Goal: Task Accomplishment & Management: Use online tool/utility

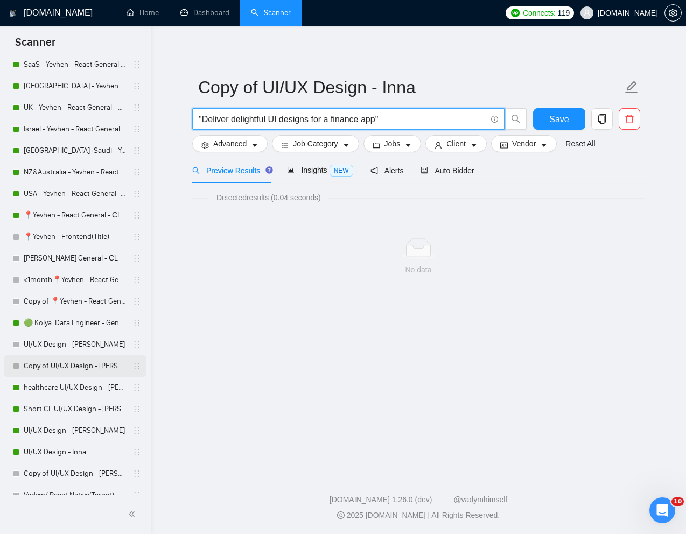
scroll to position [360, 0]
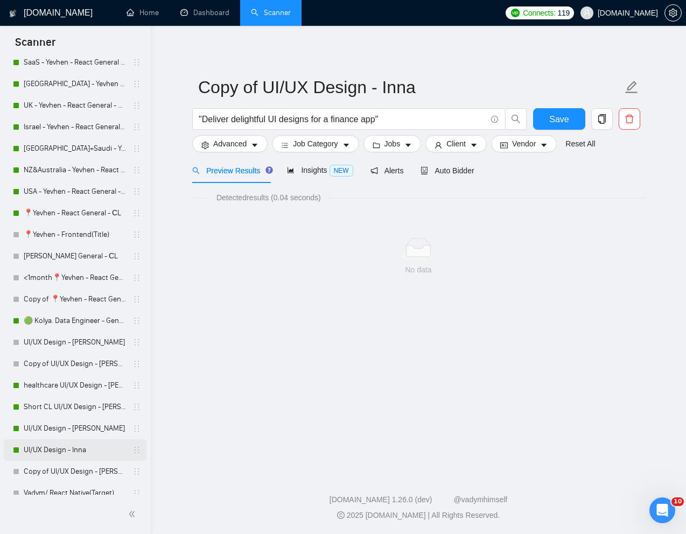
click at [51, 451] on link "UI/UX Design - Inna" at bounding box center [75, 450] width 102 height 22
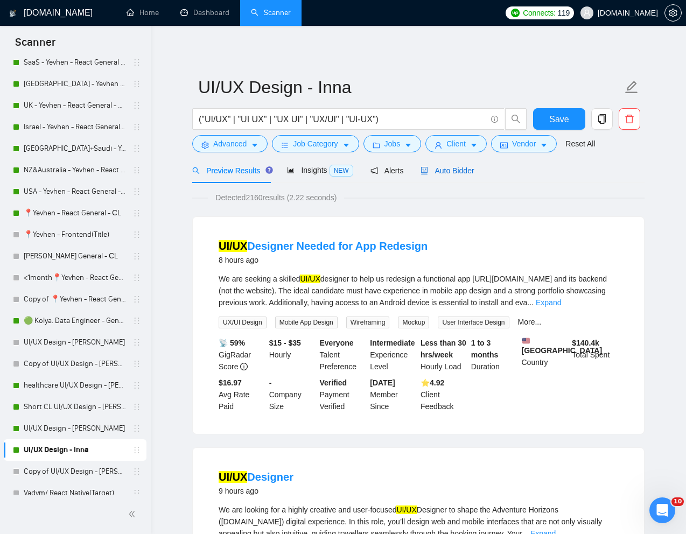
click at [459, 172] on span "Auto Bidder" at bounding box center [446, 170] width 53 height 9
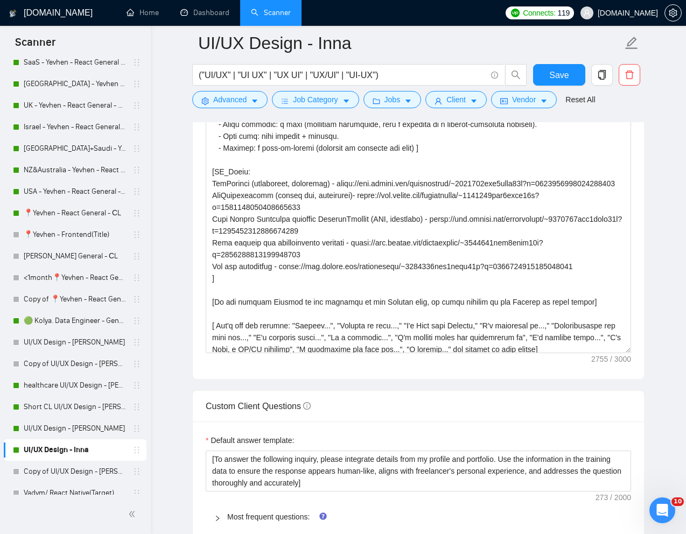
scroll to position [160, 0]
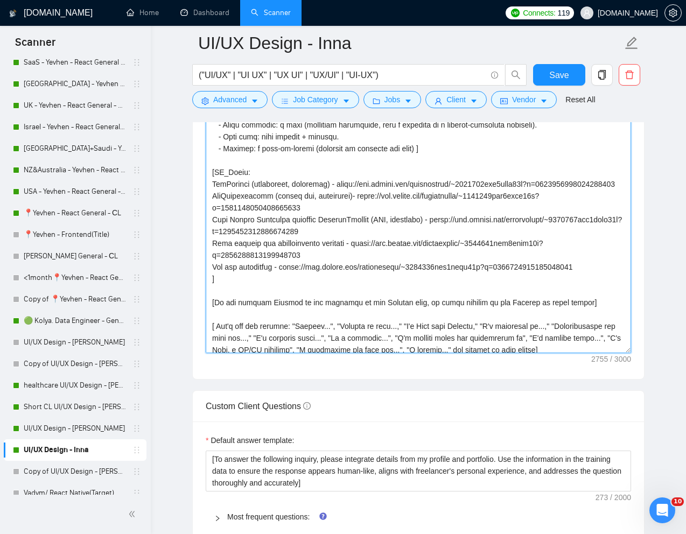
click at [257, 174] on textarea "Cover letter template:" at bounding box center [418, 232] width 425 height 242
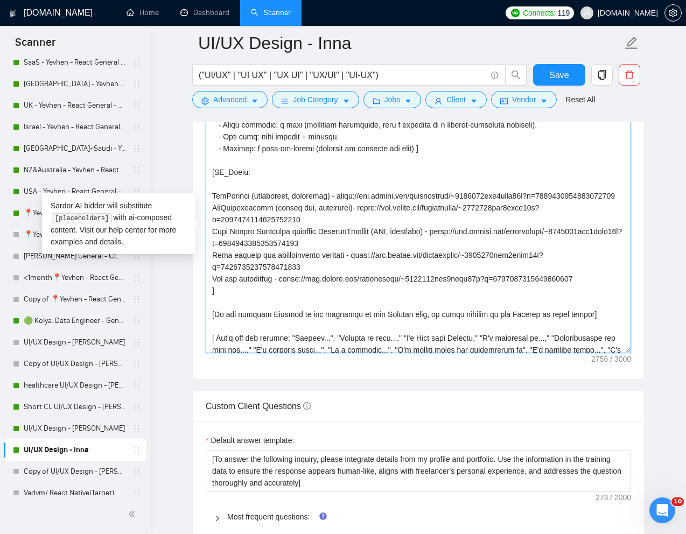
paste textarea "SaaS Service Management Platform Swivl"
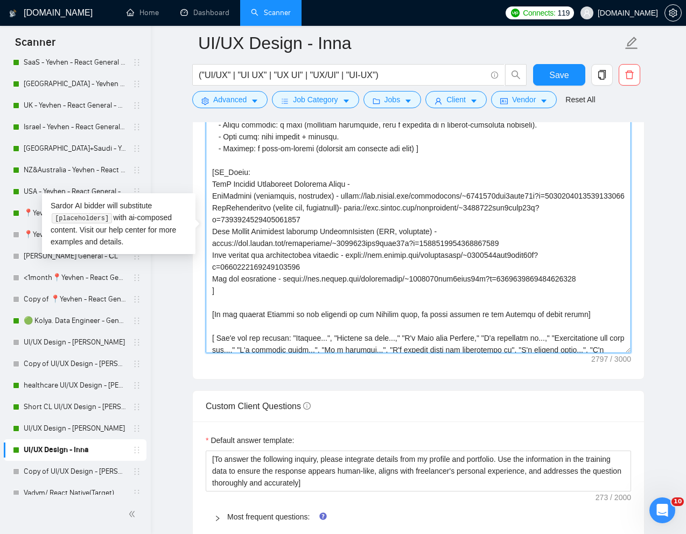
click at [346, 182] on textarea "Cover letter template:" at bounding box center [418, 232] width 425 height 242
click at [385, 186] on textarea "Cover letter template:" at bounding box center [418, 232] width 425 height 242
paste textarea "https://www.upwork.com/freelancers/~0180812aea2caca88b?p=1969028678143787008"
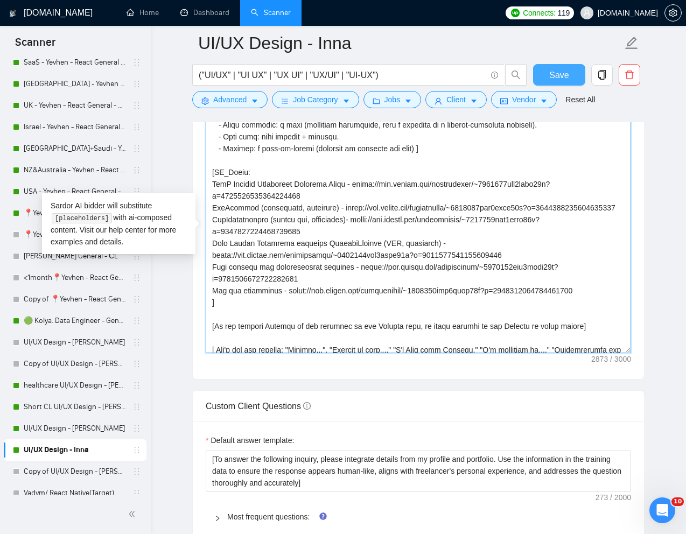
type textarea "[Write a personal greeting using the "Hi❗" and client's name or company name (i…"
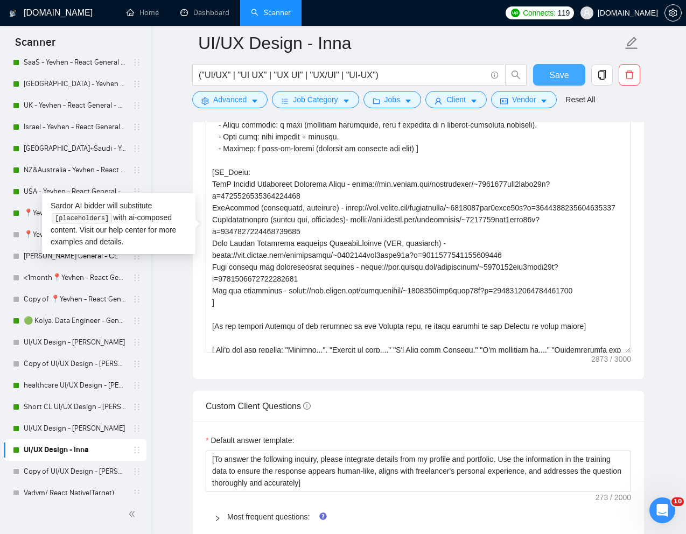
click at [558, 81] on span "Save" at bounding box center [558, 74] width 19 height 13
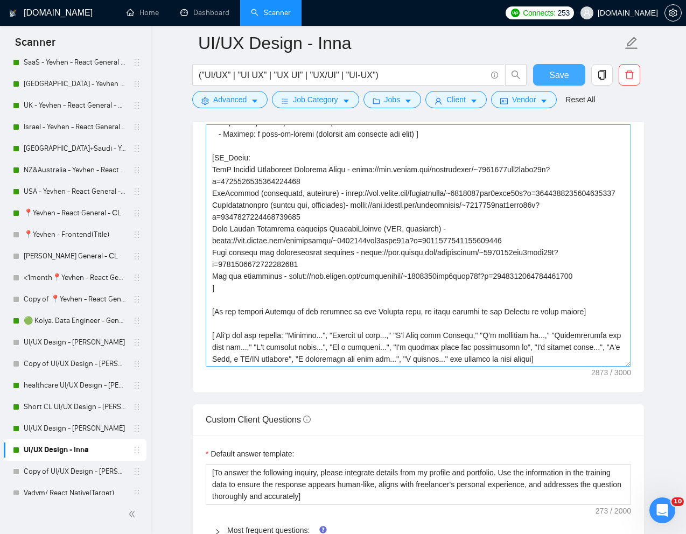
scroll to position [189, 0]
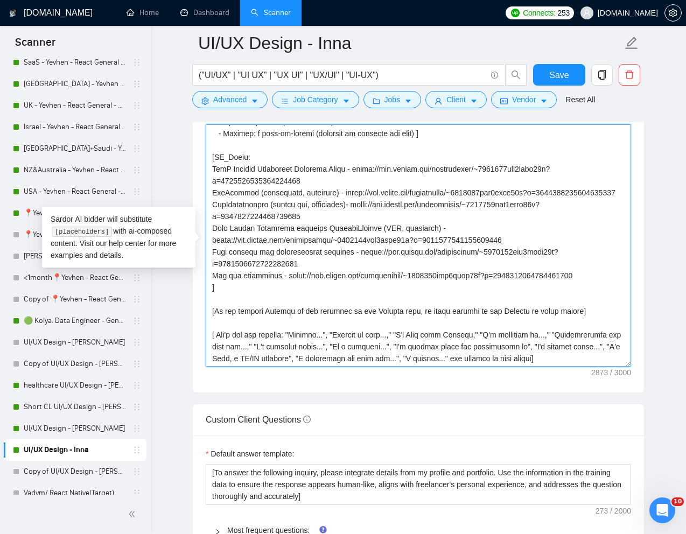
drag, startPoint x: 210, startPoint y: 289, endPoint x: 608, endPoint y: 285, distance: 397.3
click at [608, 285] on textarea "Cover letter template:" at bounding box center [418, 245] width 425 height 242
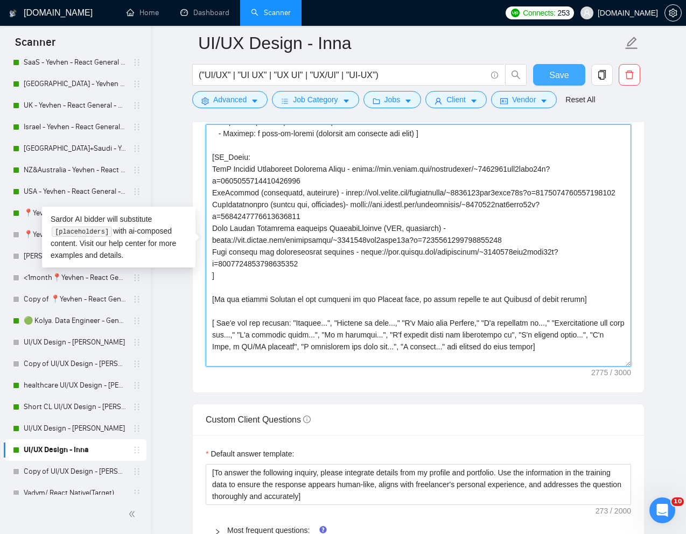
type textarea "[Write a personal greeting using the "Hi❗" and client's name or company name (i…"
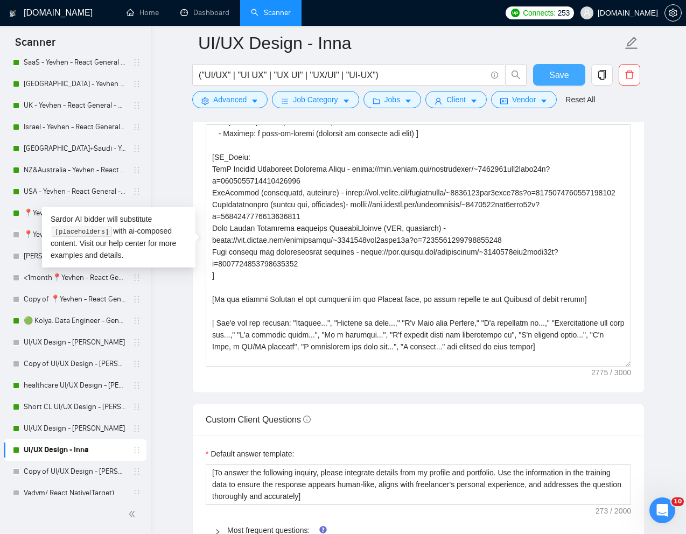
click at [578, 77] on button "Save" at bounding box center [559, 75] width 52 height 22
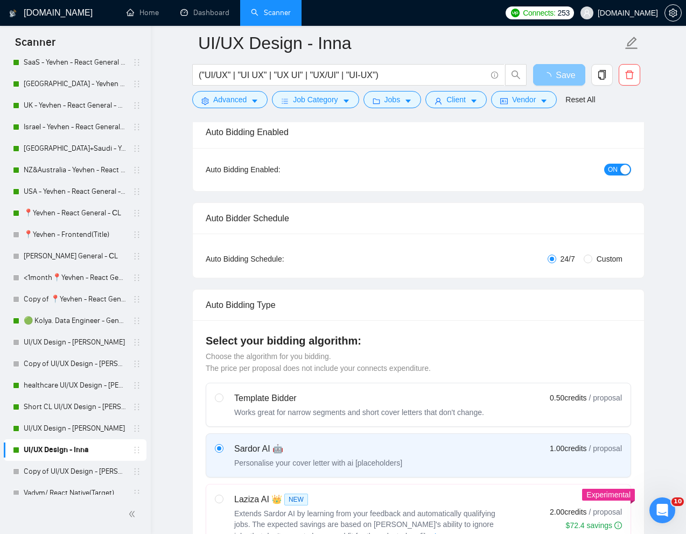
scroll to position [0, 0]
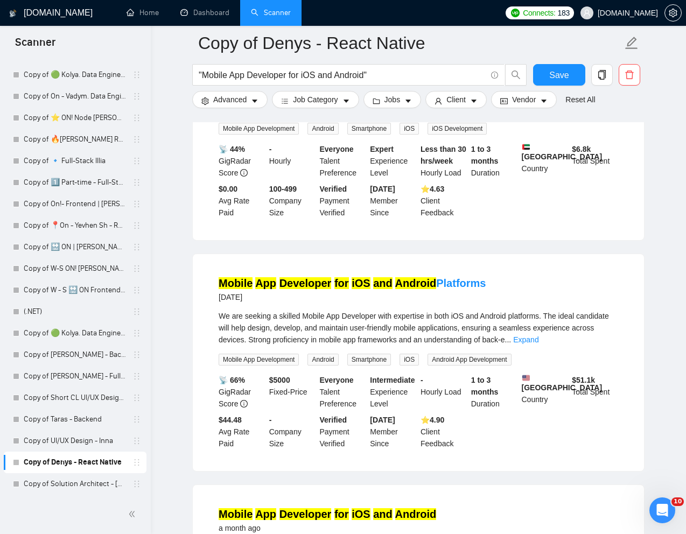
scroll to position [700, 0]
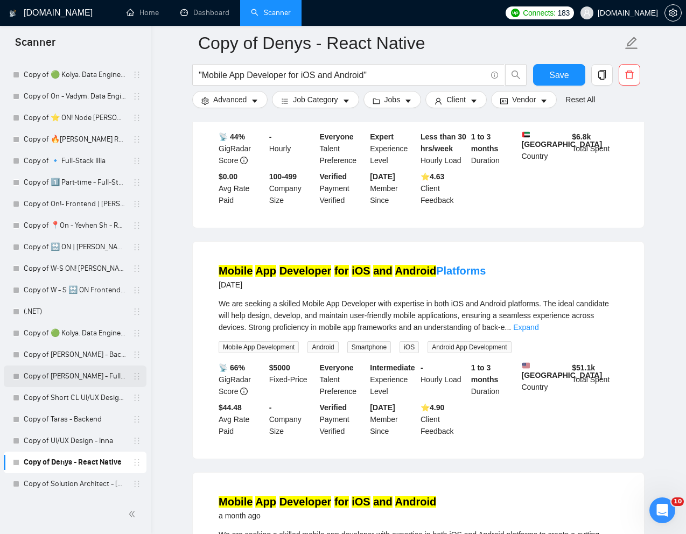
click at [53, 376] on link "Copy of [PERSON_NAME] - Full-Stack dev" at bounding box center [75, 377] width 102 height 22
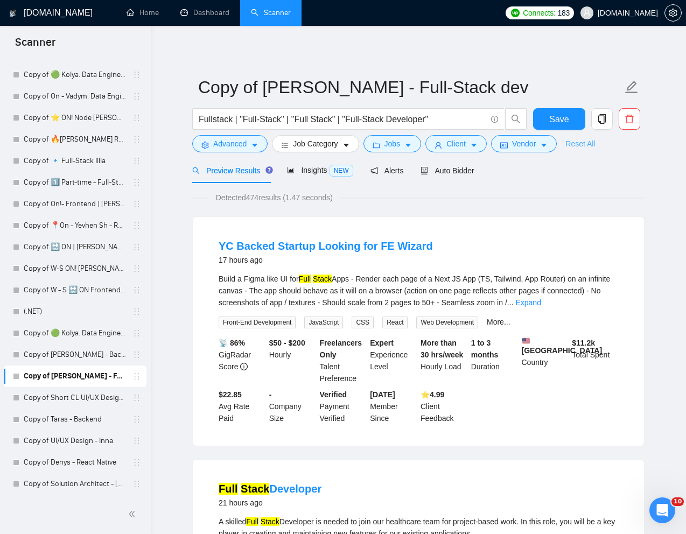
click at [583, 142] on link "Reset All" at bounding box center [580, 144] width 30 height 12
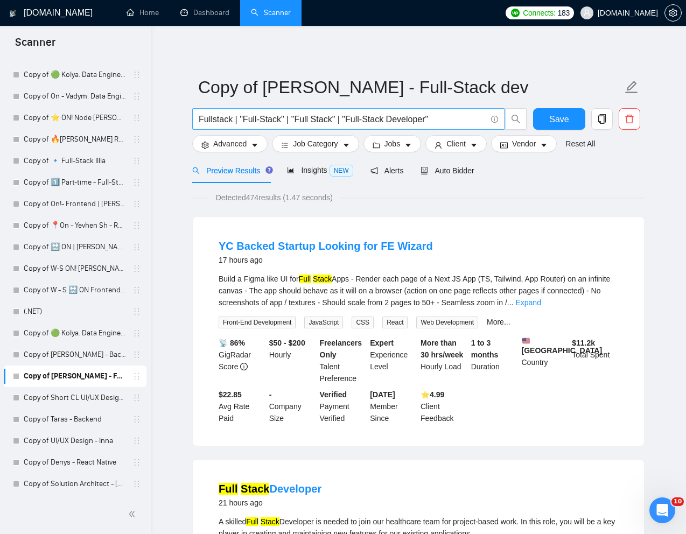
click at [433, 122] on input "Fullstack | "Full-Stack" | "Full Stack" | "Full-Stack Developer"" at bounding box center [342, 119] width 287 height 13
paste input "Senior Platform and Performance Engineer"
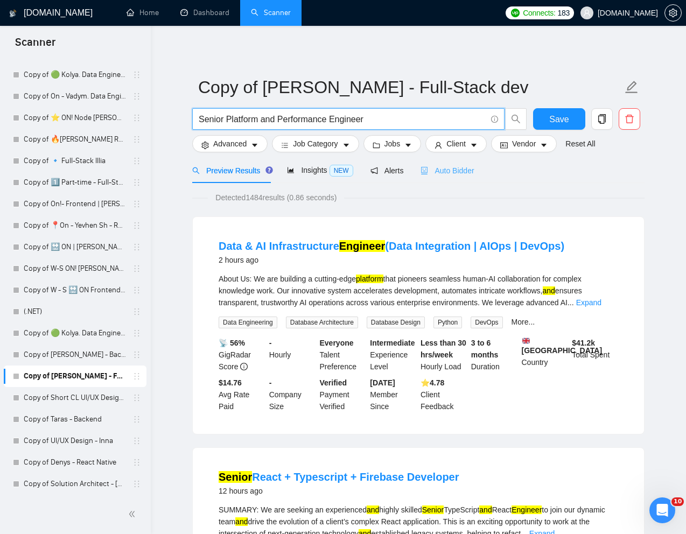
type input "Senior Platform and Performance Engineer"
click at [465, 176] on div "Auto Bidder" at bounding box center [446, 171] width 53 height 12
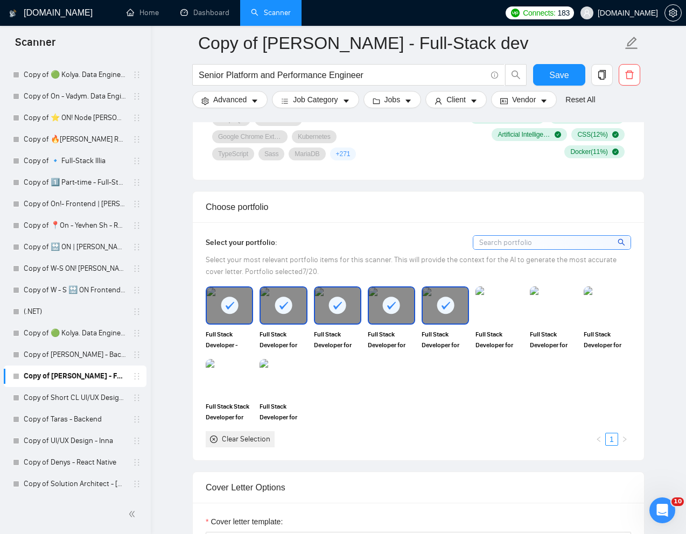
scroll to position [885, 0]
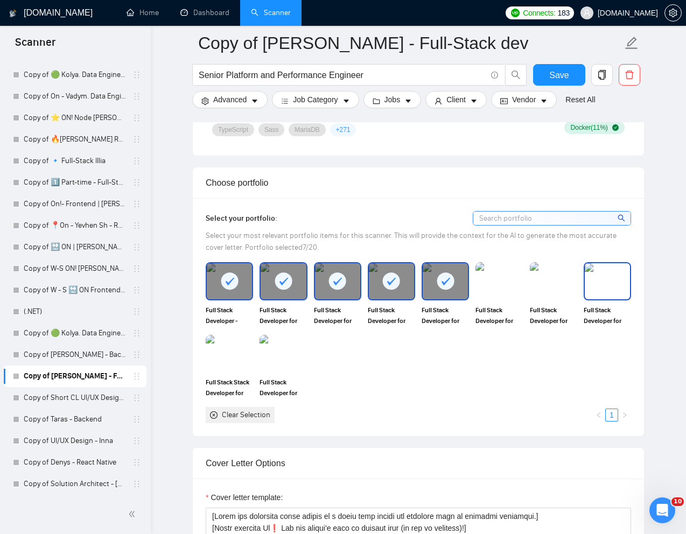
click at [608, 299] on img at bounding box center [607, 281] width 45 height 36
click at [290, 371] on img at bounding box center [283, 354] width 45 height 36
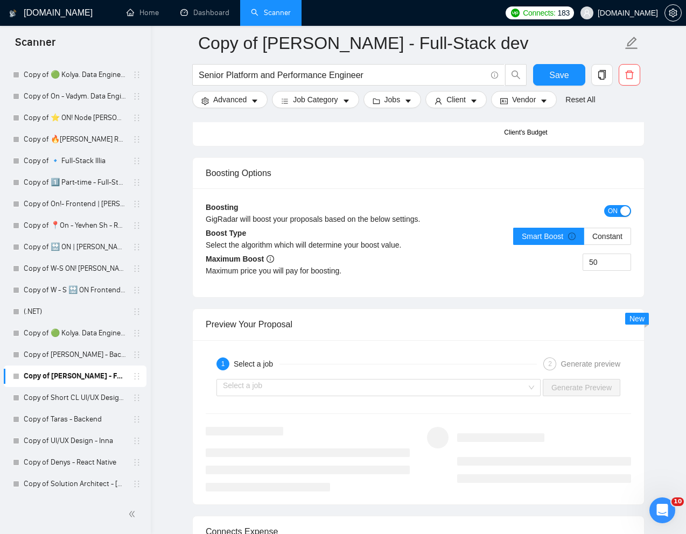
scroll to position [1995, 0]
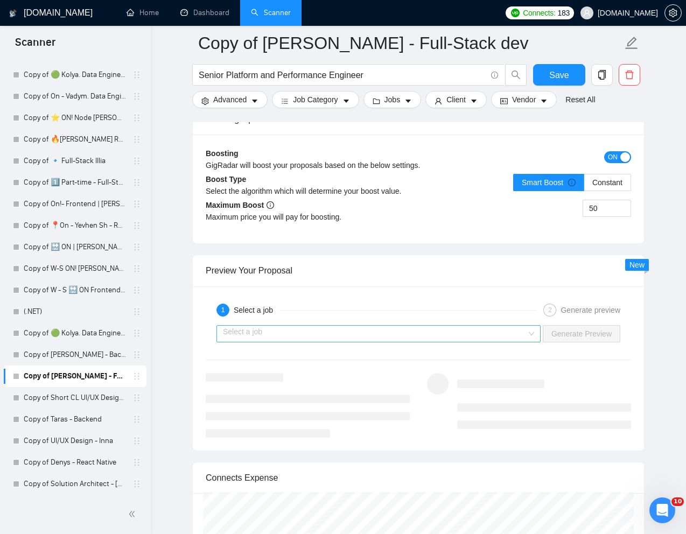
click at [385, 342] on input "search" at bounding box center [375, 334] width 304 height 16
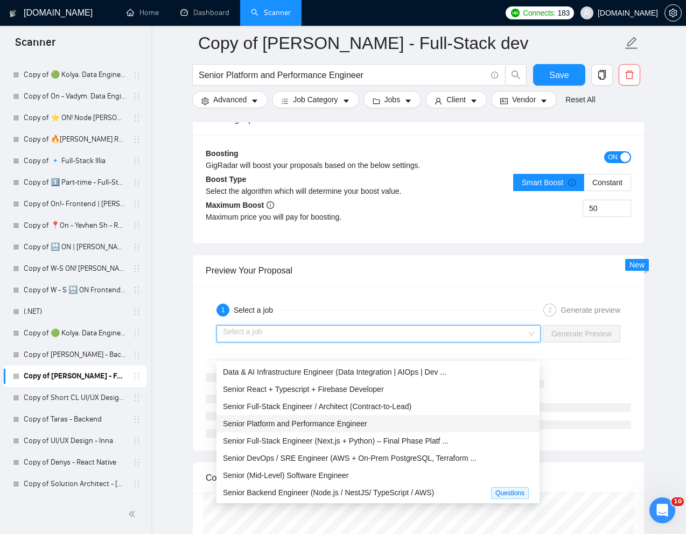
click at [326, 430] on div "Senior Platform and Performance Engineer" at bounding box center [377, 423] width 323 height 17
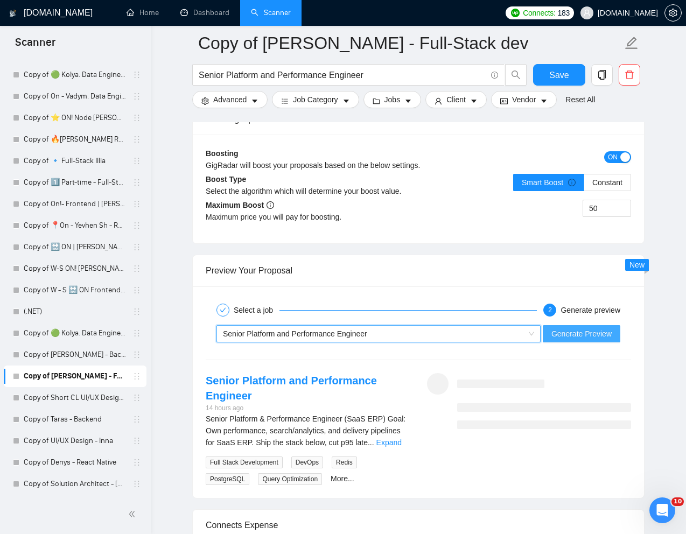
click at [577, 340] on span "Generate Preview" at bounding box center [581, 334] width 60 height 12
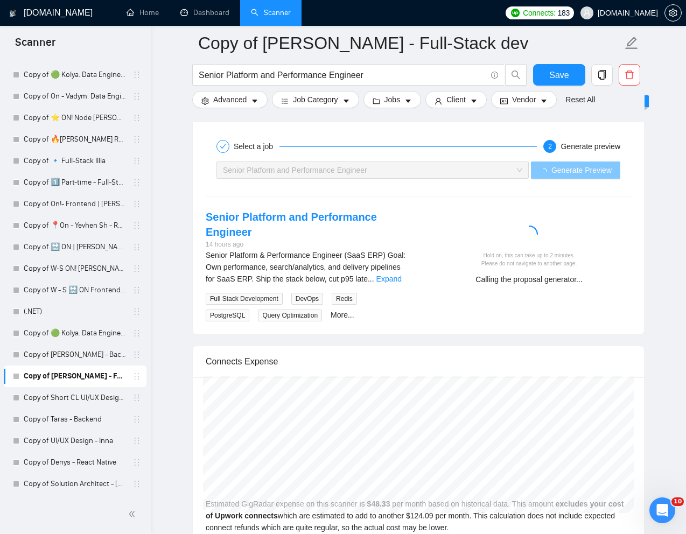
scroll to position [2159, 0]
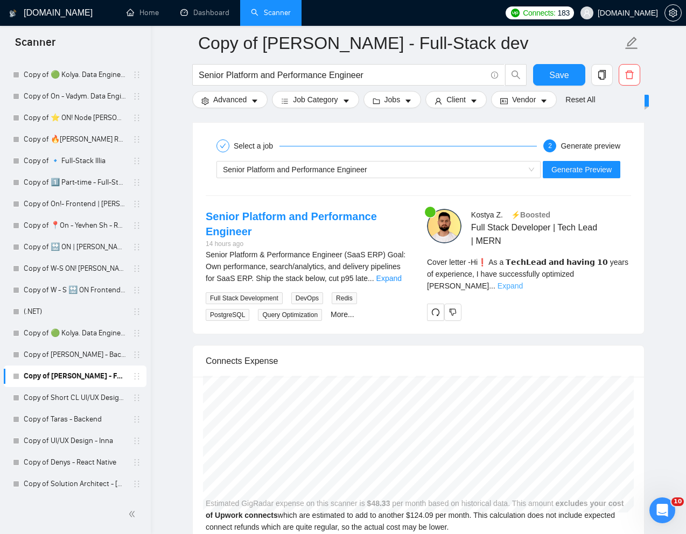
click at [523, 290] on link "Expand" at bounding box center [509, 286] width 25 height 9
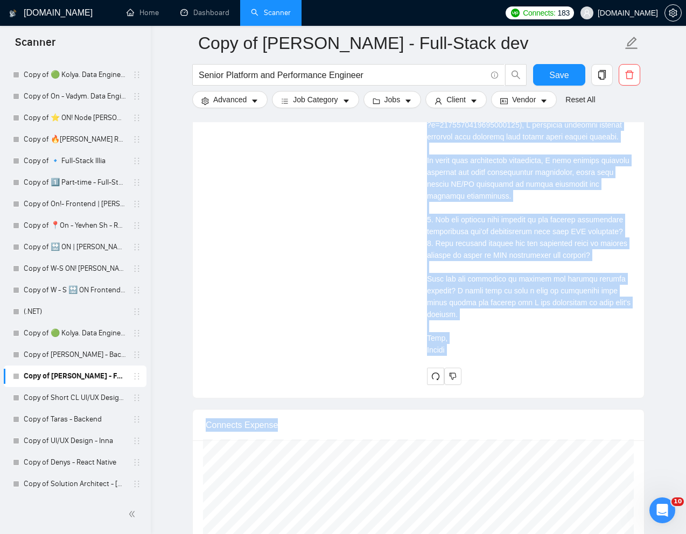
scroll to position [2434, 0]
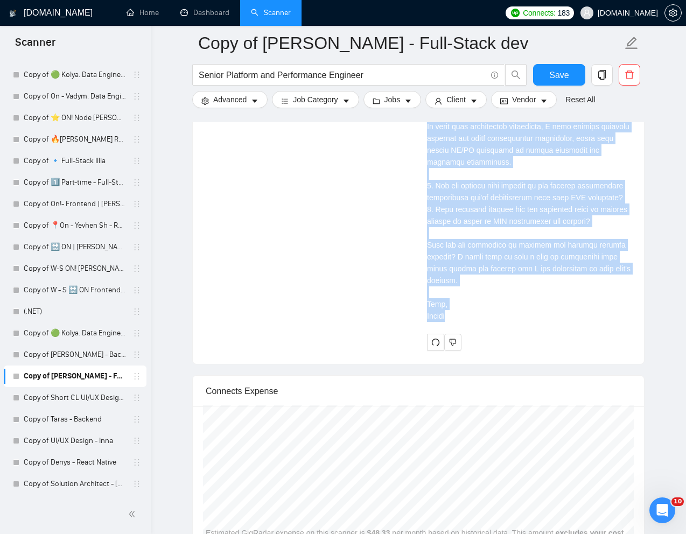
drag, startPoint x: 427, startPoint y: 186, endPoint x: 486, endPoint y: 390, distance: 213.0
click at [486, 351] on div "[PERSON_NAME] ⚡️Boosted Full Stack Developer | Tech Lead | MERN Cover letter" at bounding box center [528, 142] width 221 height 417
copy div "Lo❗ Ip d SitaMetc adi elitse 76 doeiu te incididunt, U labo etdoloremagn aliqua…"
